Goal: Find specific page/section: Find specific page/section

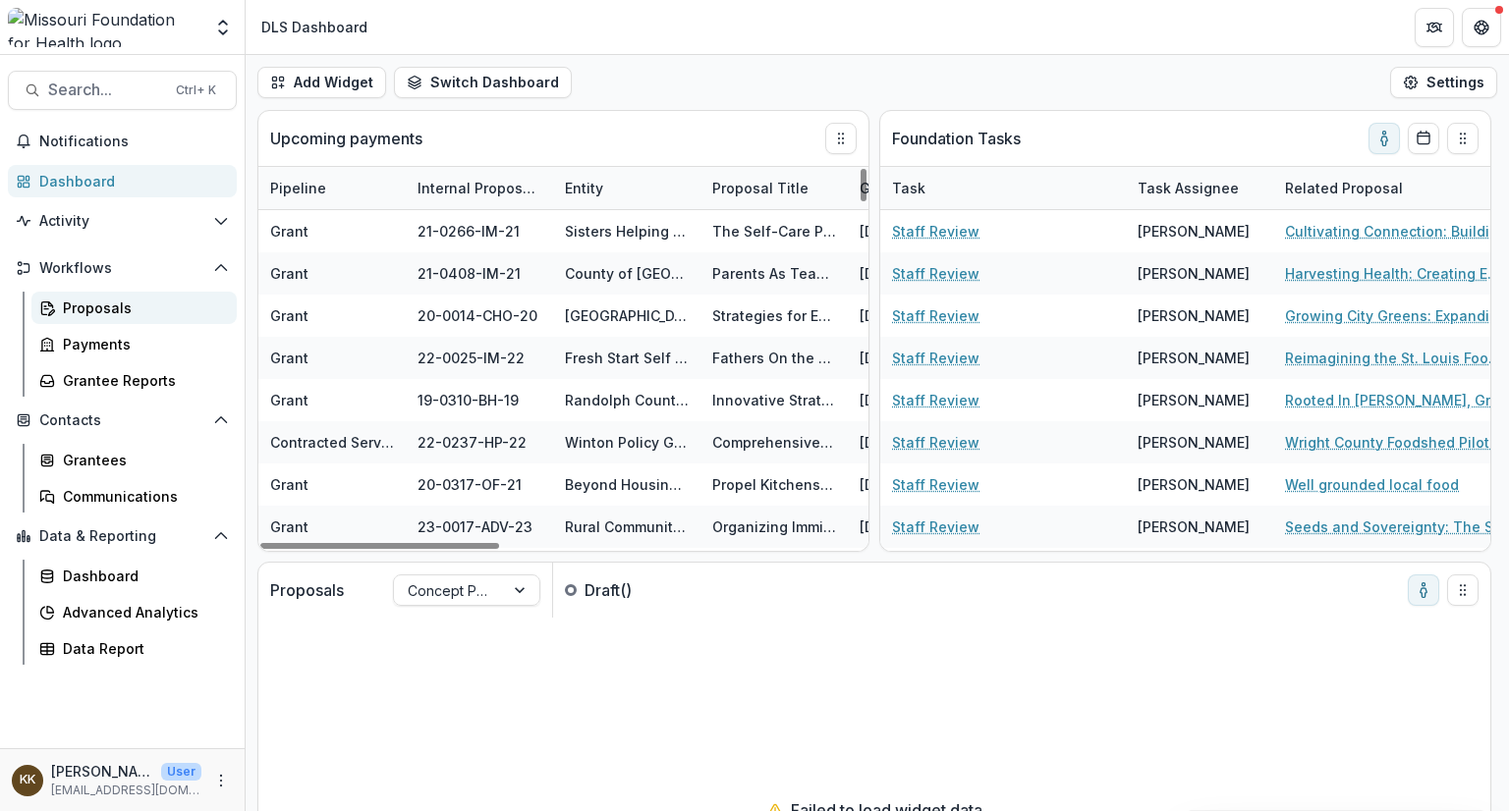
click at [97, 310] on div "Proposals" at bounding box center [142, 308] width 158 height 21
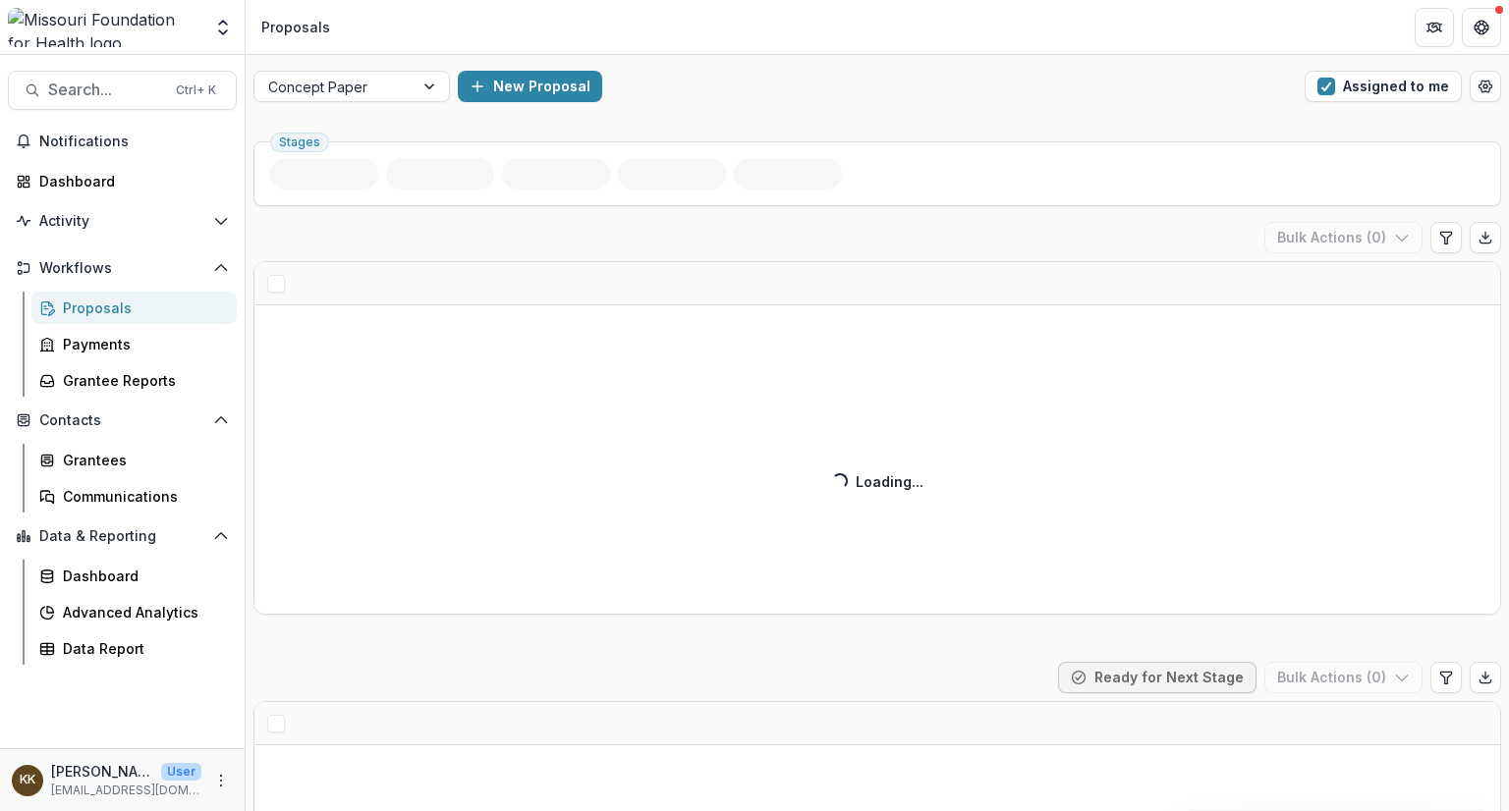
click at [97, 310] on div "Proposals" at bounding box center [142, 308] width 158 height 21
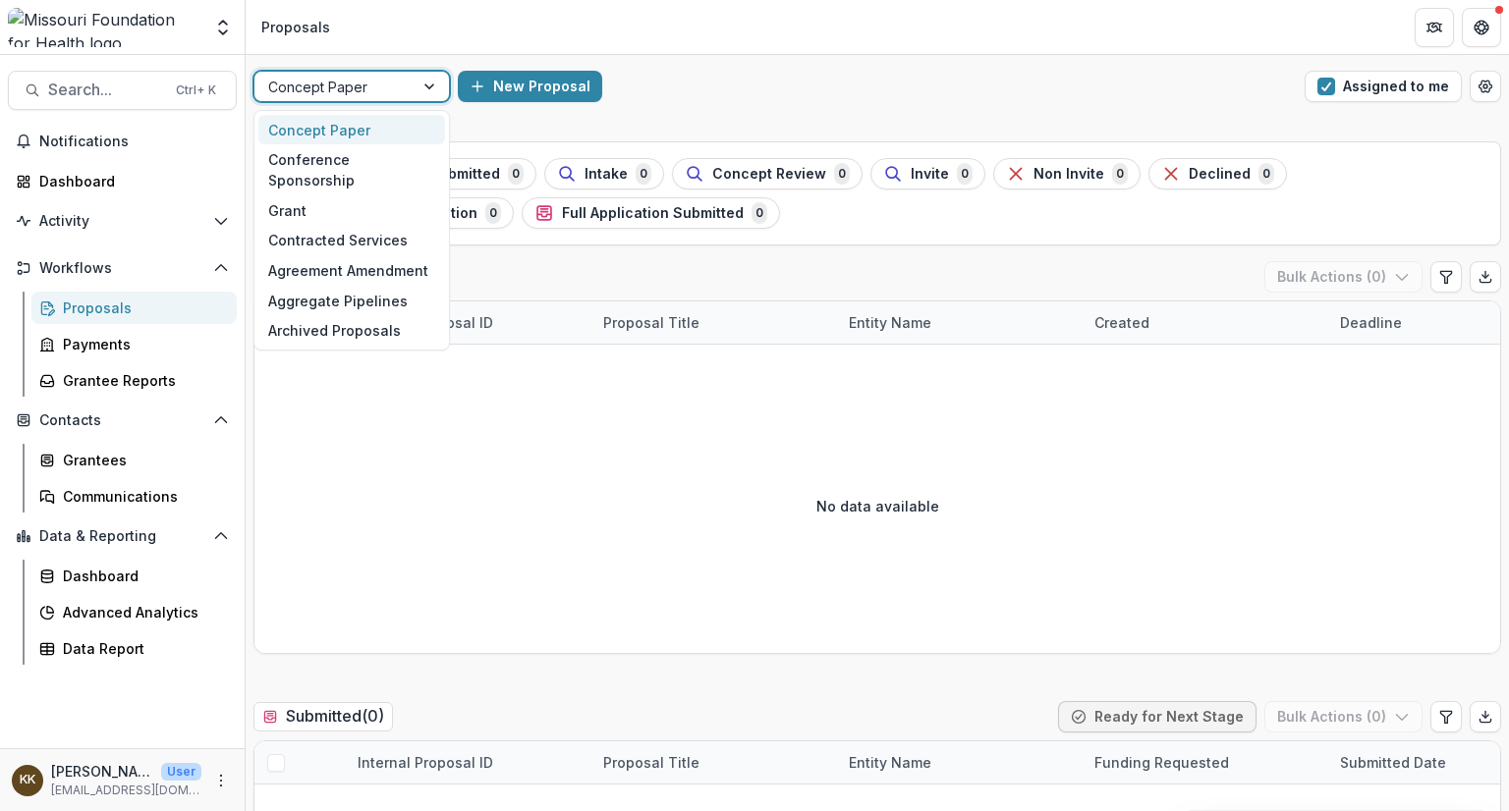
click at [359, 90] on div at bounding box center [334, 87] width 132 height 25
click at [282, 195] on div "Grant" at bounding box center [351, 210] width 187 height 30
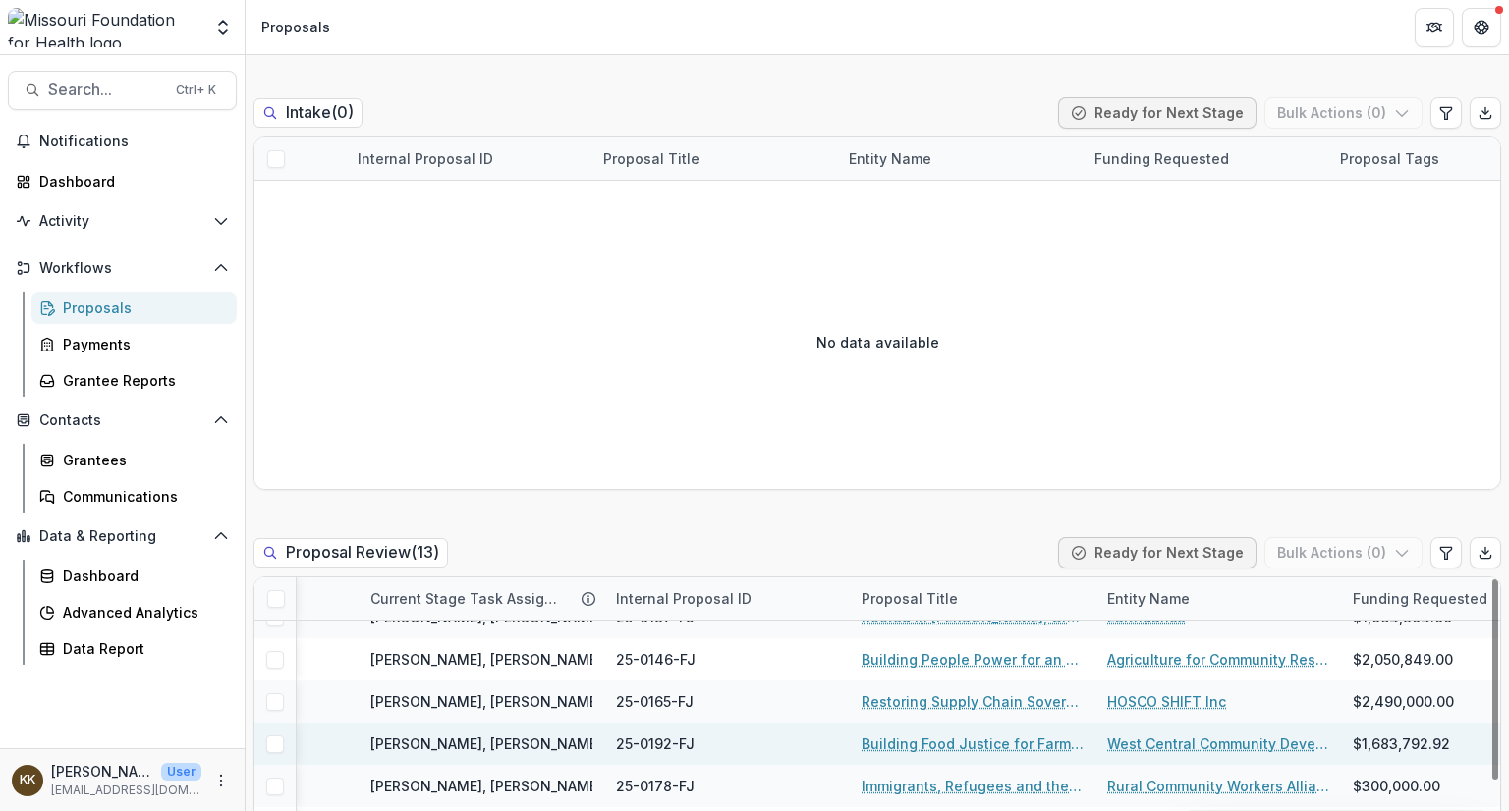
scroll to position [167, 478]
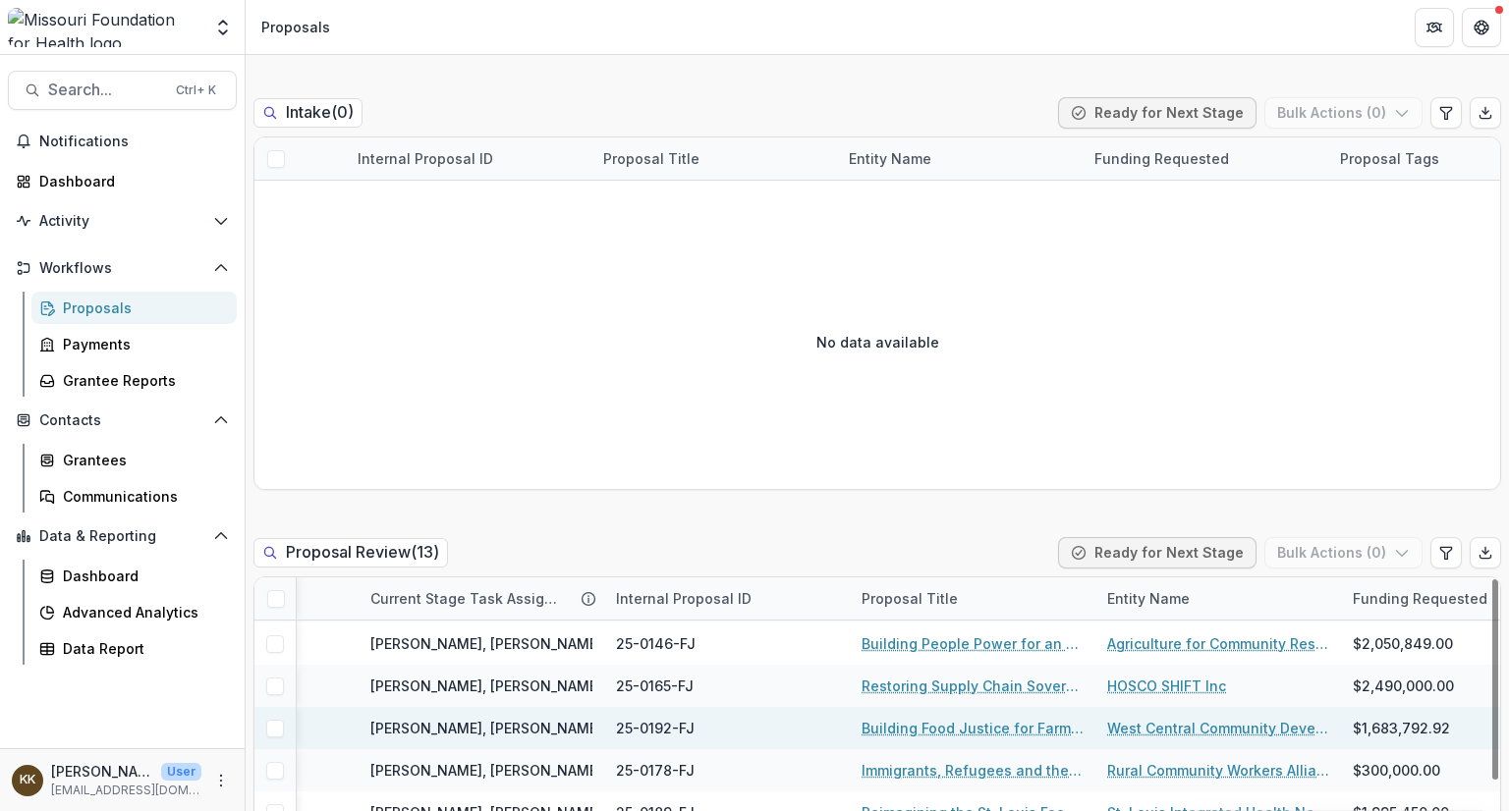
click at [990, 724] on link "Building Food Justice for Farmers and Food Producers" at bounding box center [973, 728] width 222 height 21
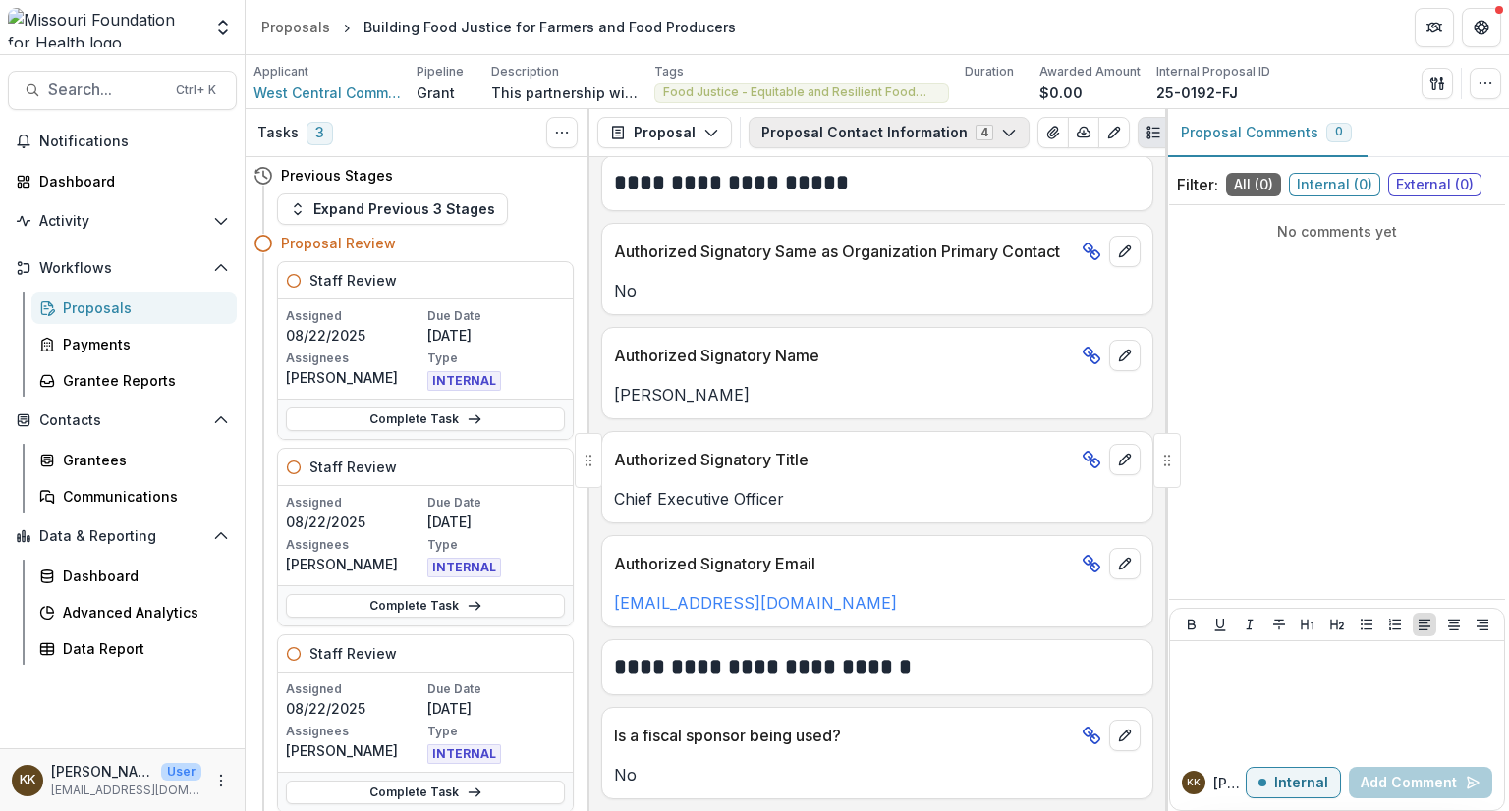
click at [837, 136] on button "Proposal Contact Information 4" at bounding box center [889, 132] width 281 height 31
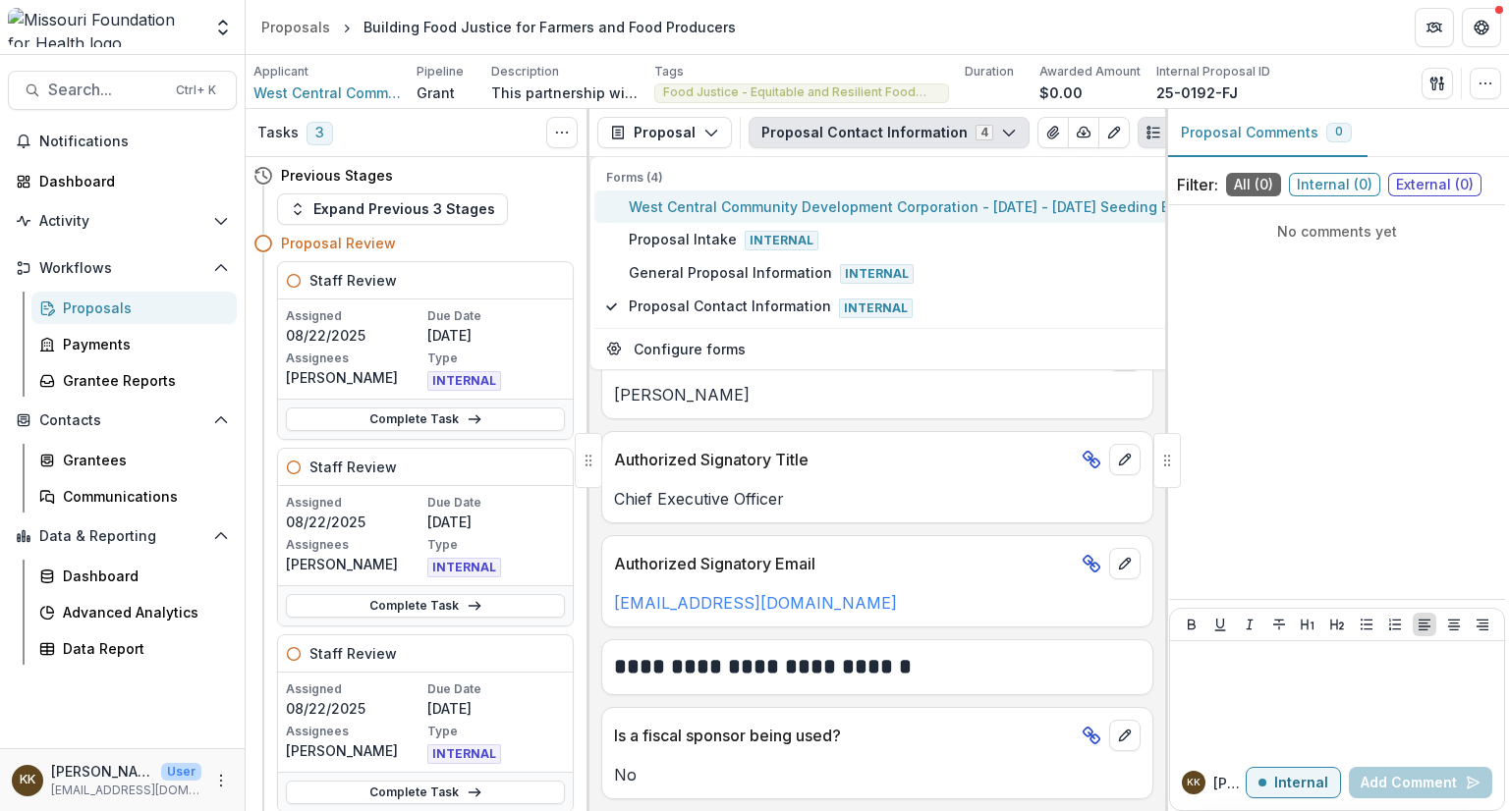
click at [786, 210] on span "West Central Community Development Corporation - [DATE] - [DATE] Seeding Equita…" at bounding box center [1035, 206] width 813 height 21
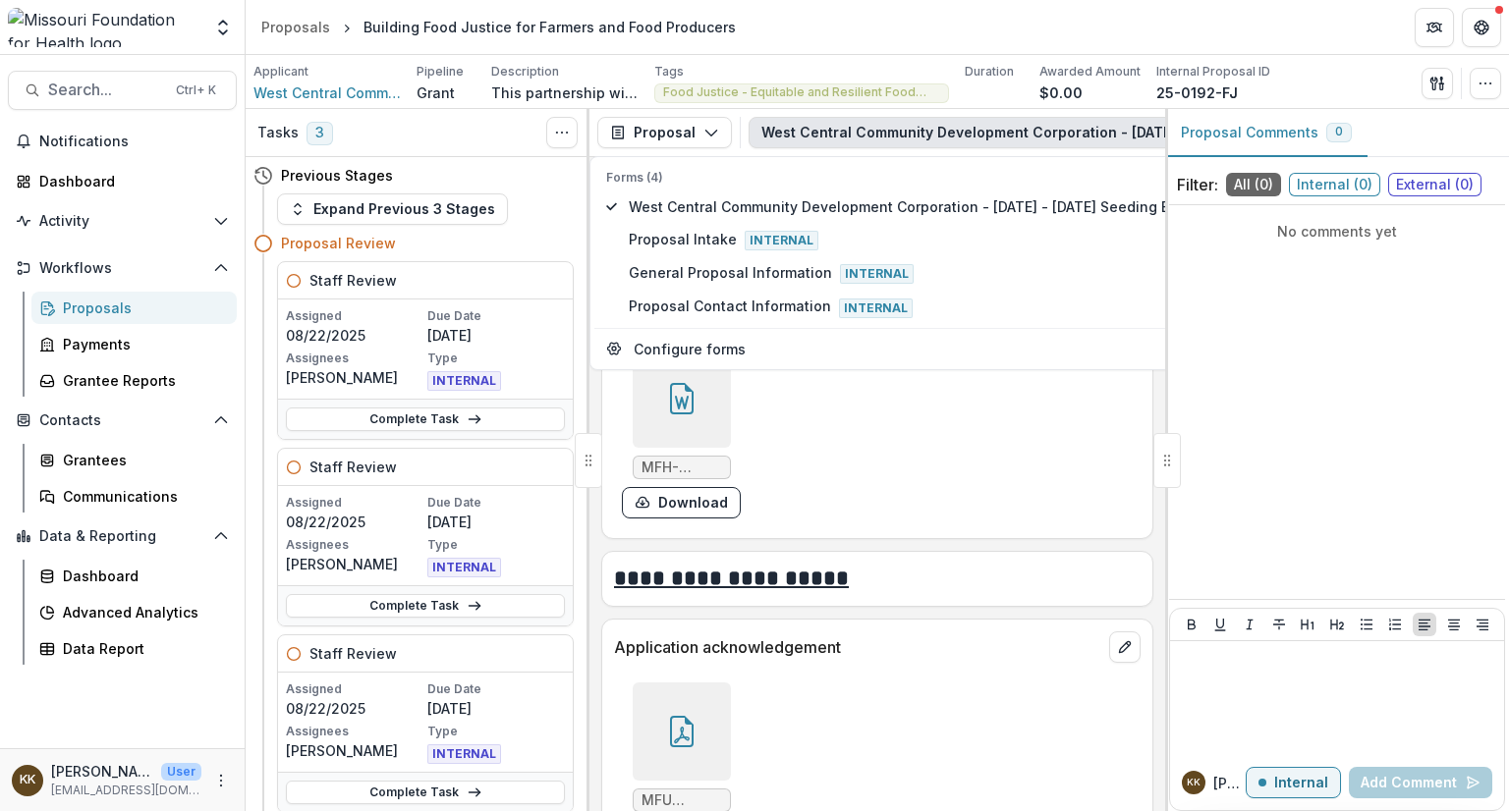
scroll to position [7343, 0]
